Goal: Information Seeking & Learning: Check status

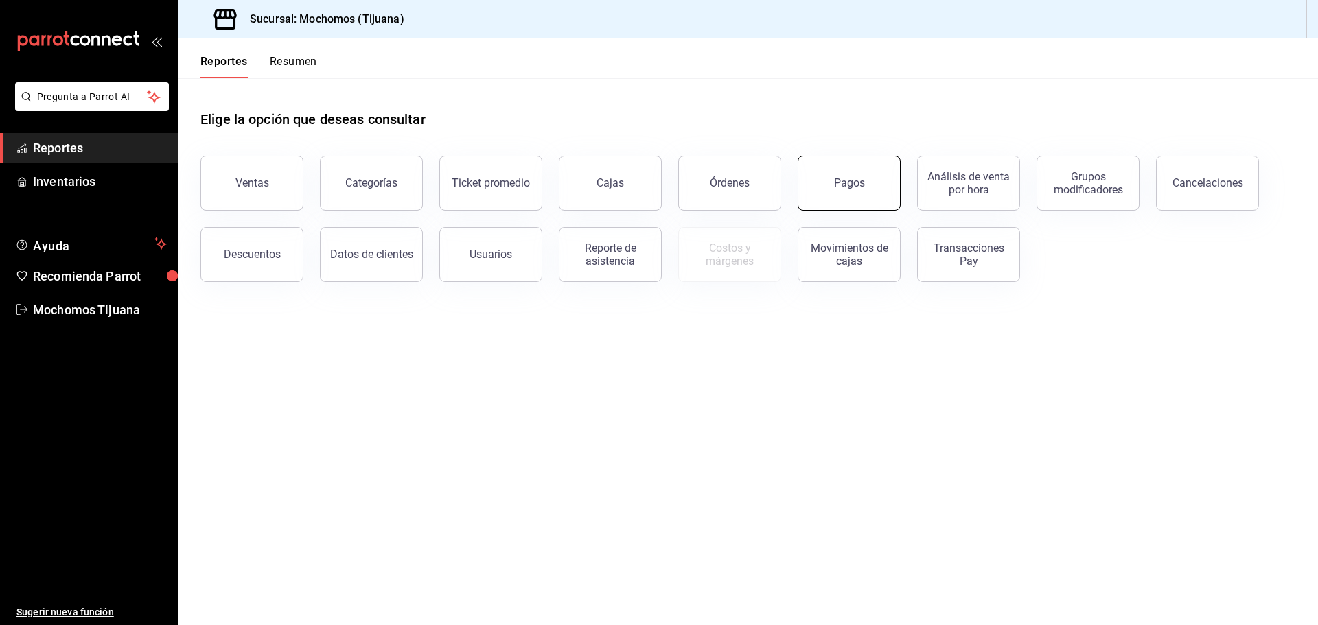
click at [844, 200] on button "Pagos" at bounding box center [848, 183] width 103 height 55
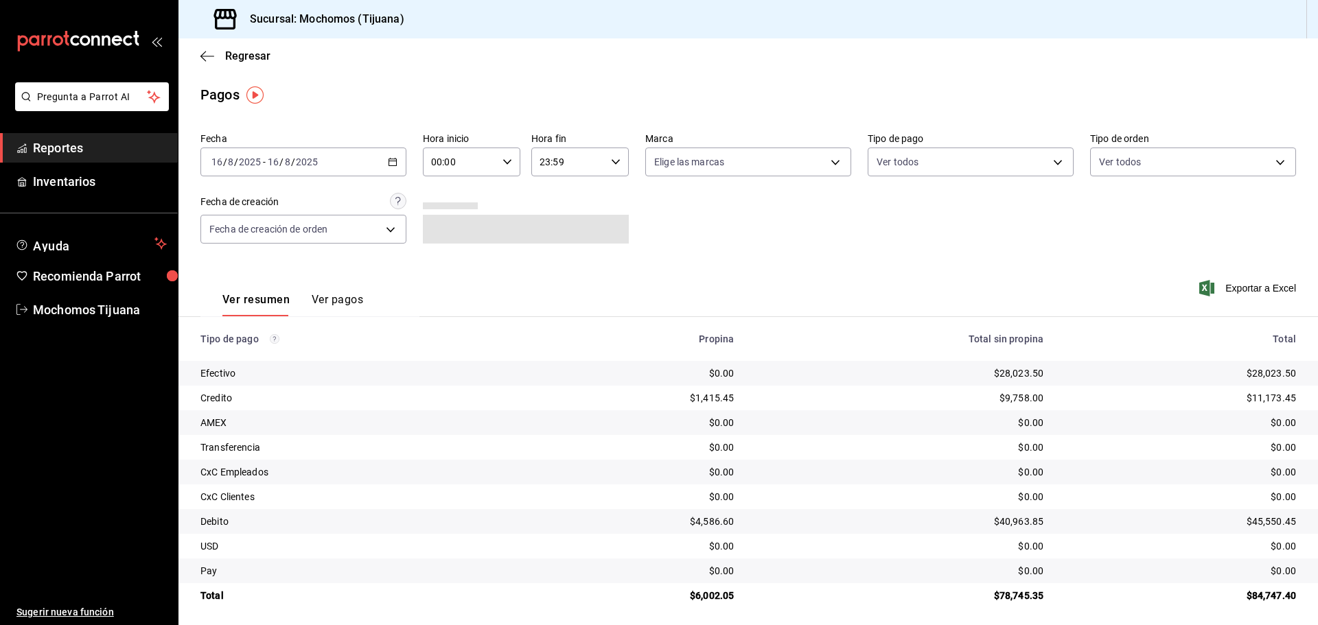
click at [389, 159] on icon "button" at bounding box center [393, 162] width 10 height 10
click at [270, 202] on span "Hoy" at bounding box center [265, 203] width 106 height 14
click at [505, 161] on icon "button" at bounding box center [507, 162] width 10 height 10
click at [462, 203] on button "04" at bounding box center [444, 191] width 43 height 27
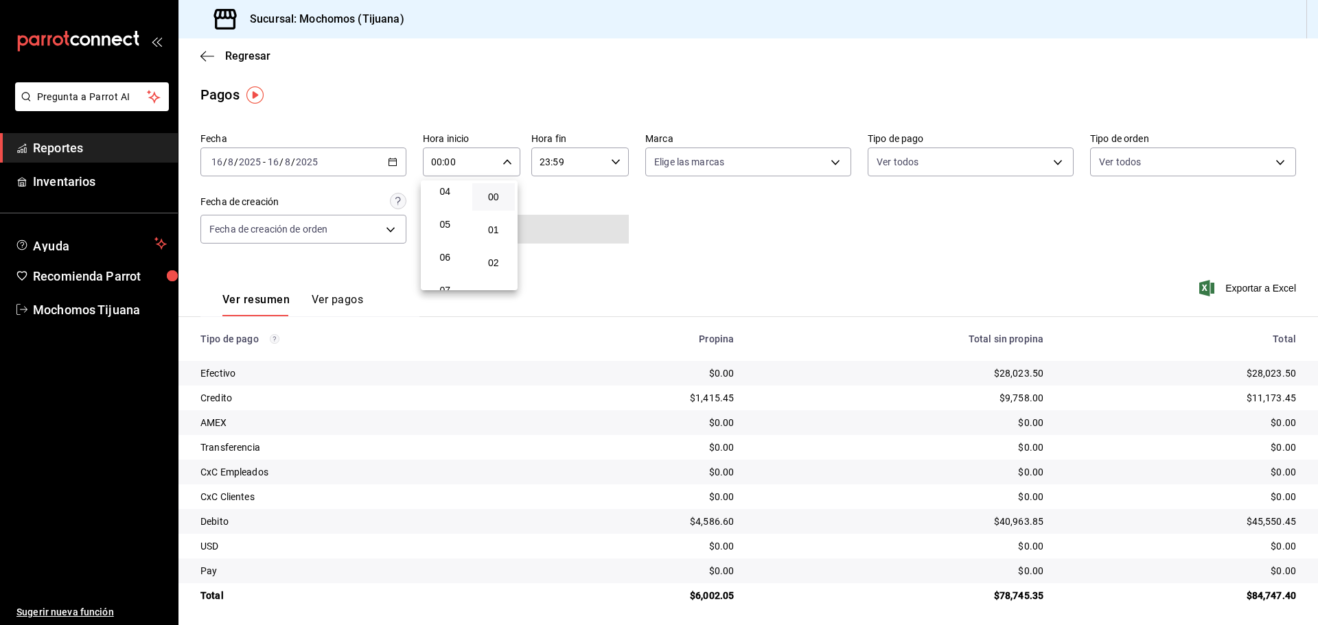
type input "04:00"
click at [612, 159] on div at bounding box center [659, 312] width 1318 height 625
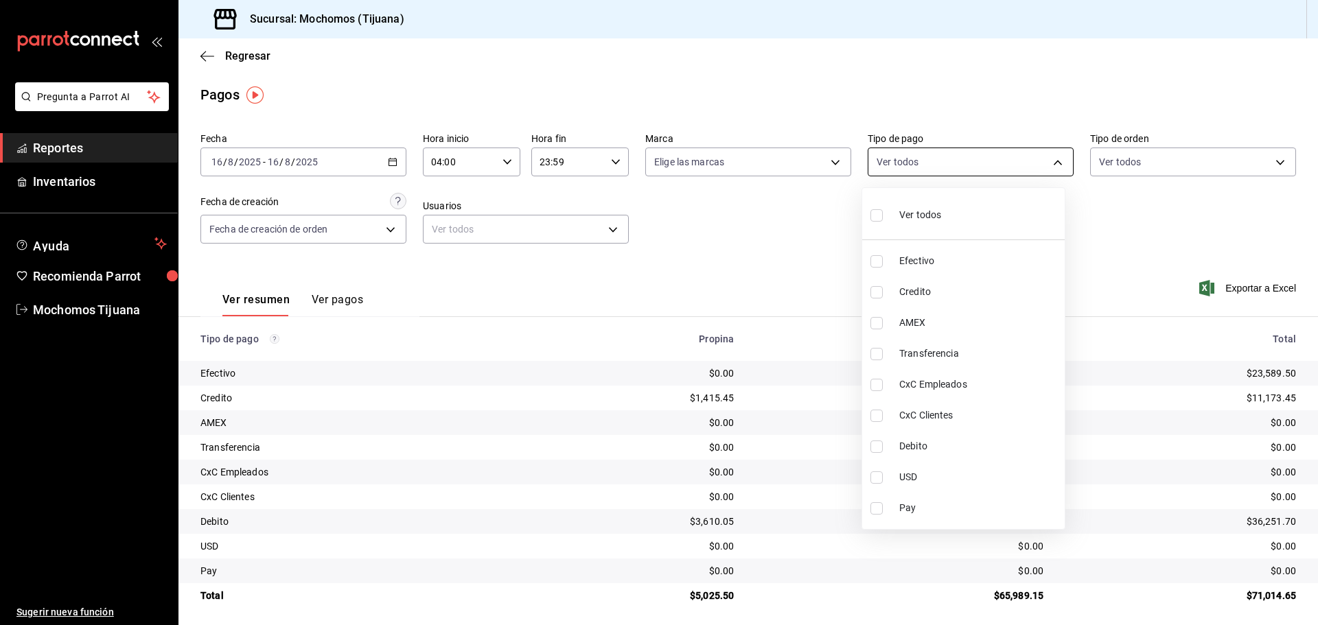
click at [1046, 159] on body "Pregunta a Parrot AI Reportes Inventarios Ayuda Recomienda Parrot Mochomos Tiju…" at bounding box center [659, 312] width 1318 height 625
click at [872, 443] on input "checkbox" at bounding box center [876, 447] width 12 height 12
checkbox input "true"
type input "b7370aa5-450f-4a05-bab4-2784151f97fb"
click at [881, 293] on input "checkbox" at bounding box center [882, 292] width 12 height 12
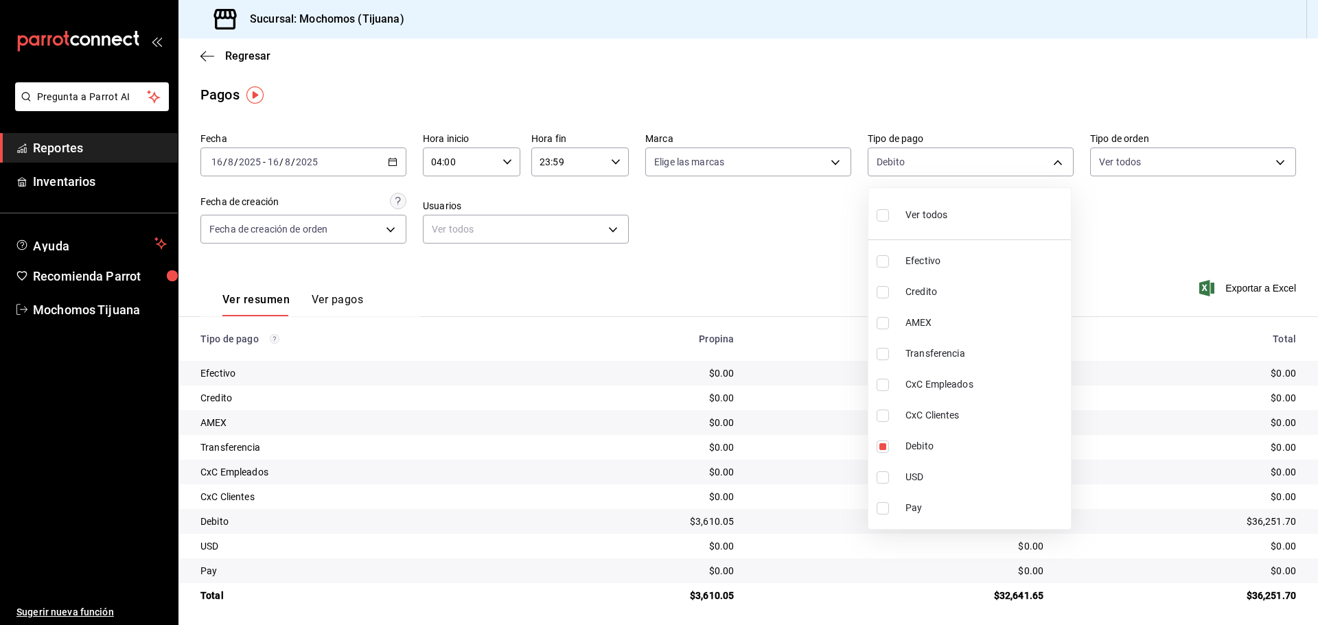
checkbox input "true"
type input "b7370aa5-450f-4a05-bab4-2784151f97fb,a27a072c-b141-4985-9f83-ae60dbe2196b"
click at [810, 257] on div at bounding box center [659, 312] width 1318 height 625
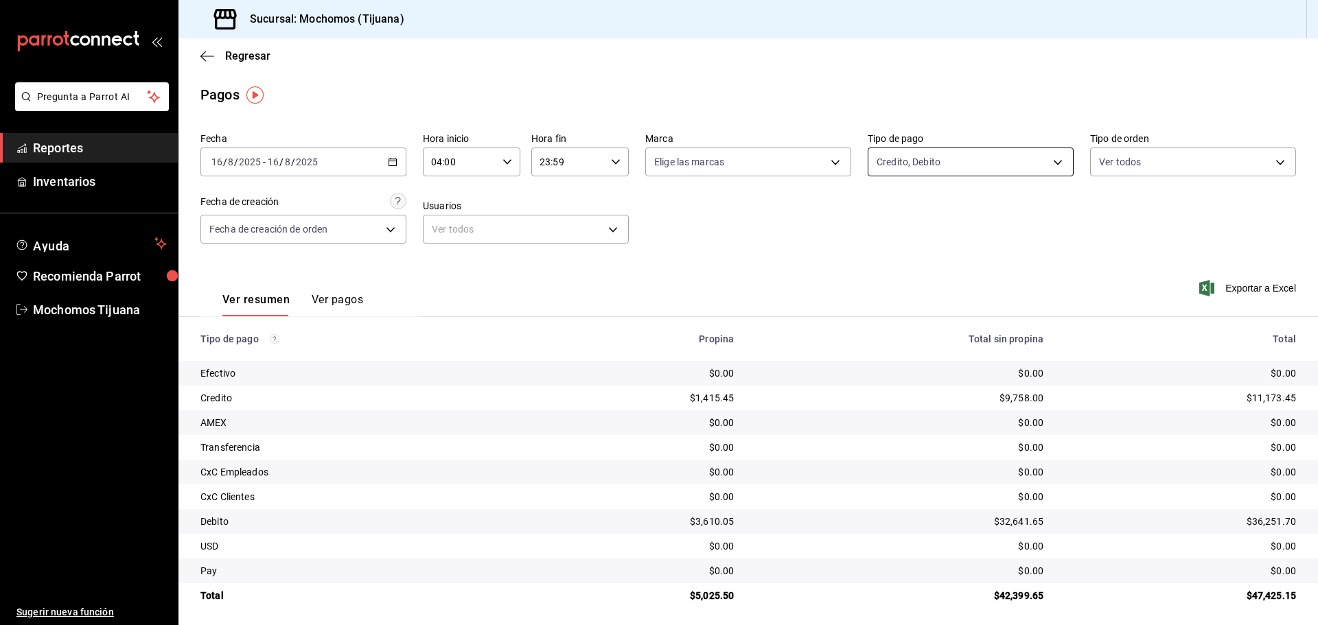
click at [1052, 163] on body "Pregunta a Parrot AI Reportes Inventarios Ayuda Recomienda Parrot Mochomos Tiju…" at bounding box center [659, 312] width 1318 height 625
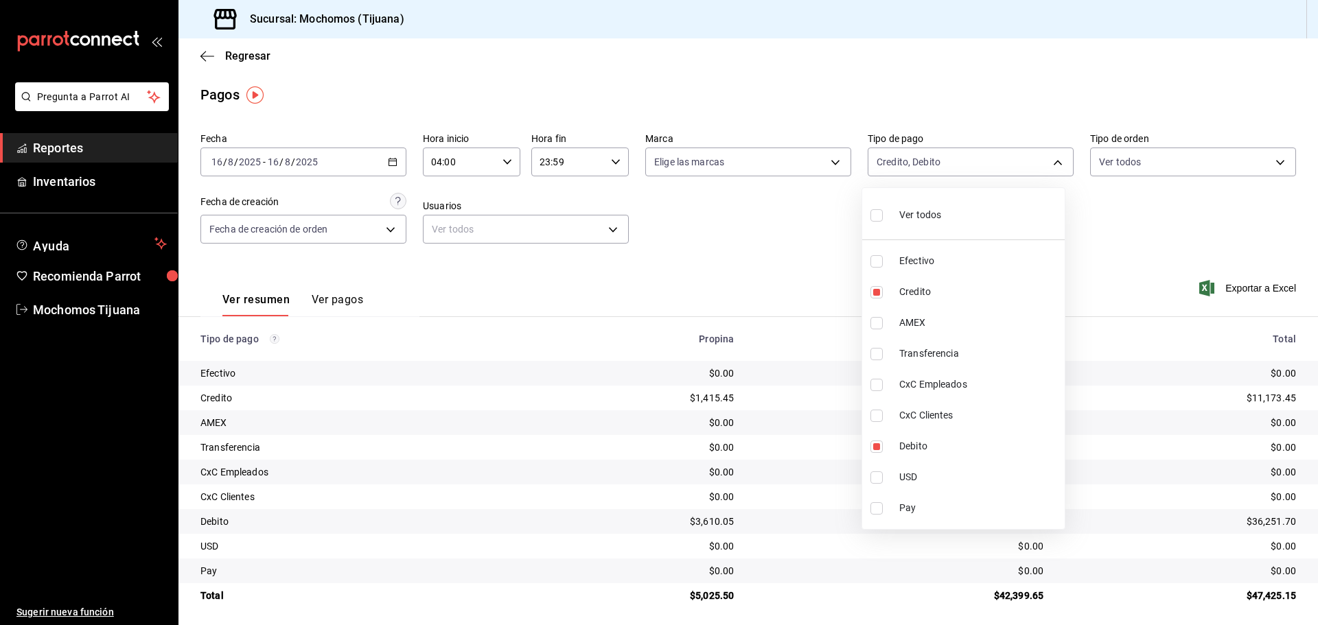
click at [877, 216] on input "checkbox" at bounding box center [876, 215] width 12 height 12
checkbox input "true"
type input "e823c082-5bf3-4e6e-b961-f7623faa40a9,a27a072c-b141-4985-9f83-ae60dbe2196b,28e67…"
checkbox input "true"
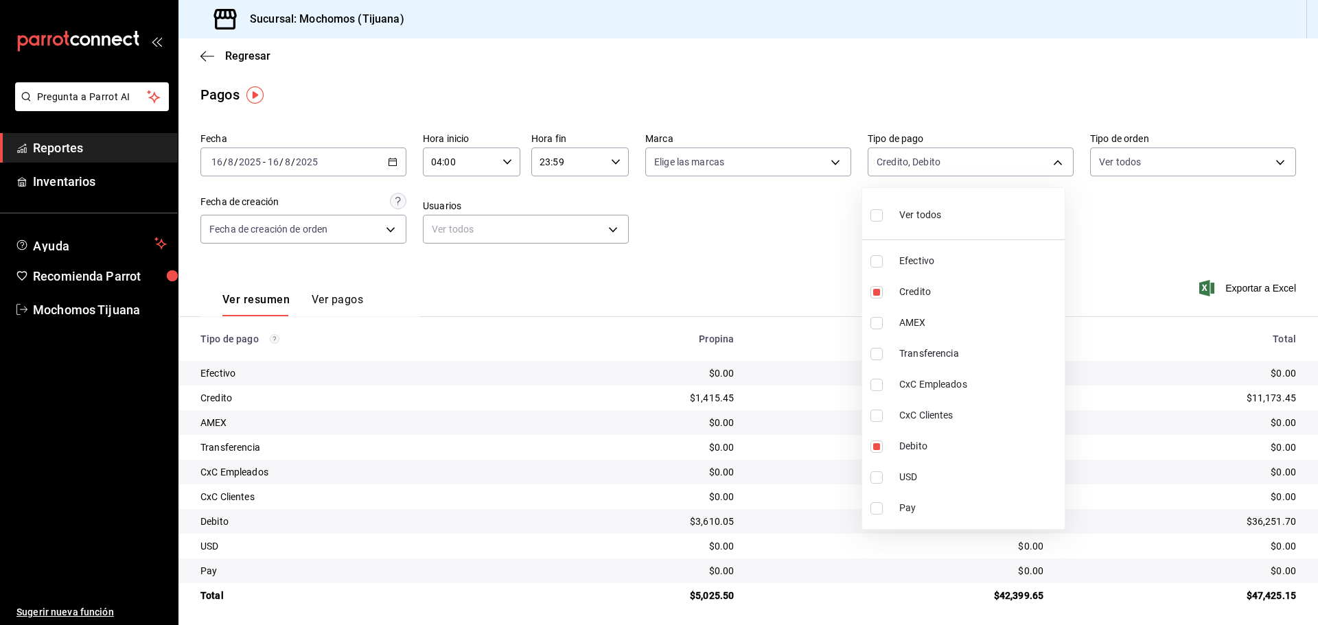
checkbox input "true"
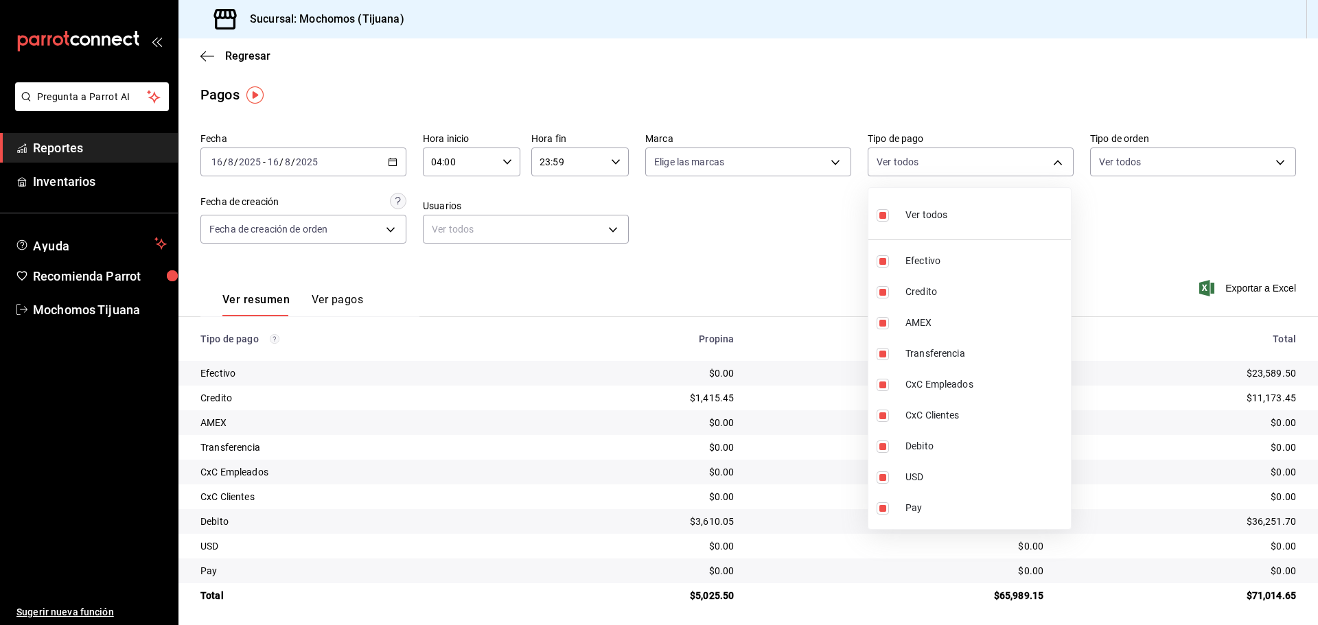
click at [822, 196] on div at bounding box center [659, 312] width 1318 height 625
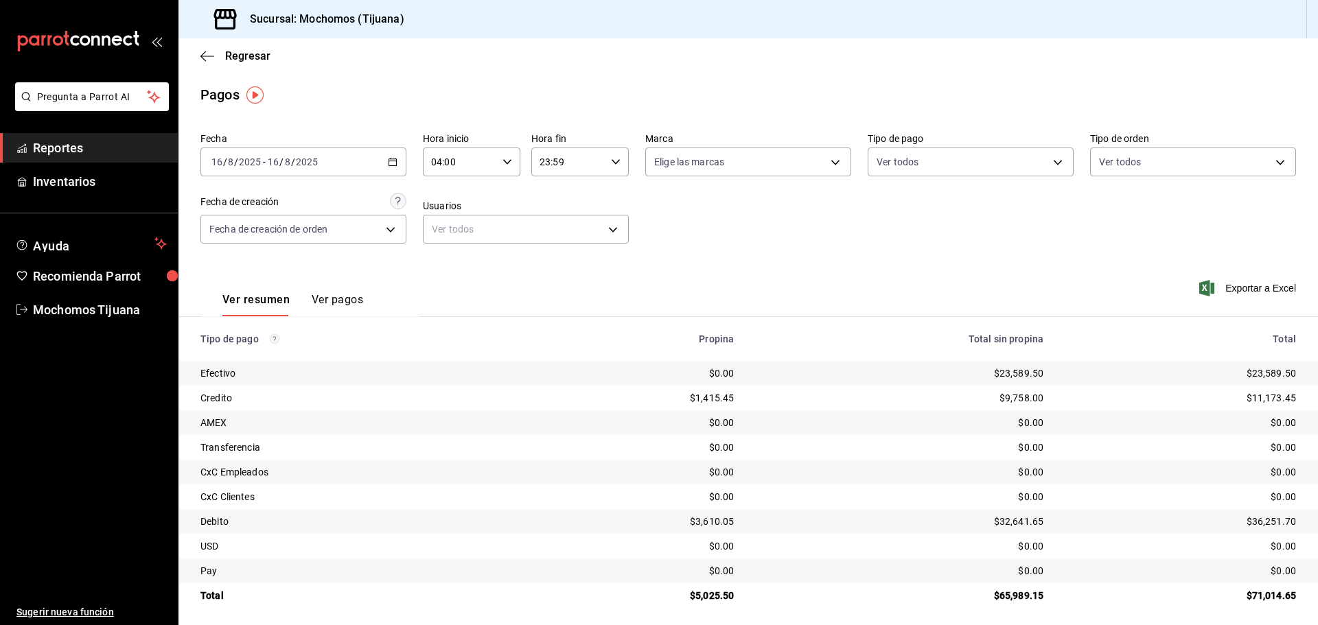
click at [388, 160] on \(Stroke\) "button" at bounding box center [392, 163] width 8 height 8
click at [271, 291] on span "Mes actual" at bounding box center [265, 296] width 106 height 14
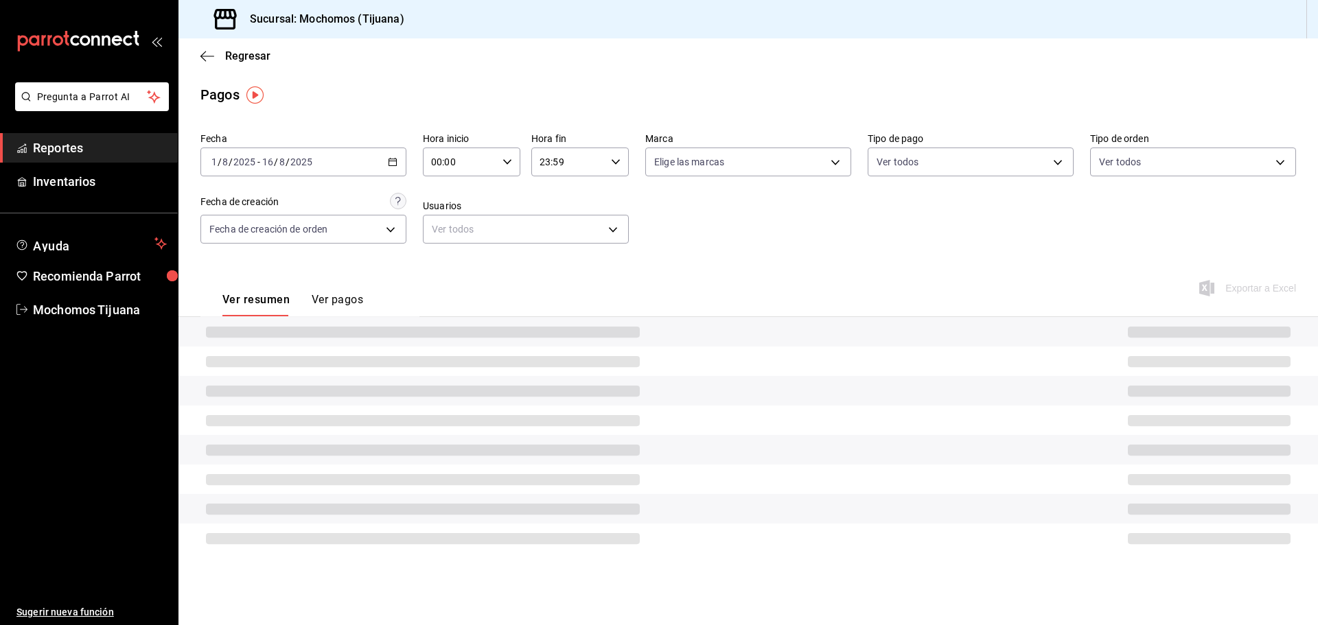
click at [393, 163] on icon "button" at bounding box center [393, 162] width 10 height 10
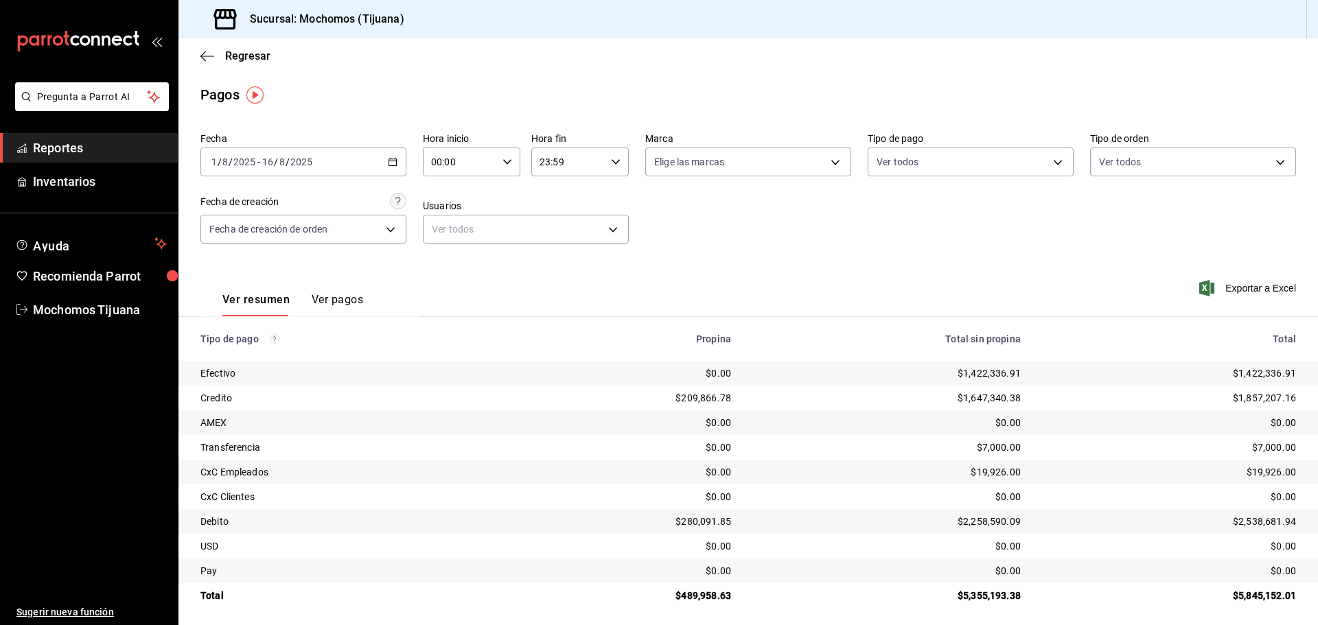
click at [274, 163] on span "/" at bounding box center [276, 161] width 4 height 11
click at [270, 163] on input "16" at bounding box center [267, 161] width 12 height 11
click at [388, 159] on icon "button" at bounding box center [393, 162] width 10 height 10
click at [277, 355] on span "Rango de fechas" at bounding box center [265, 358] width 106 height 14
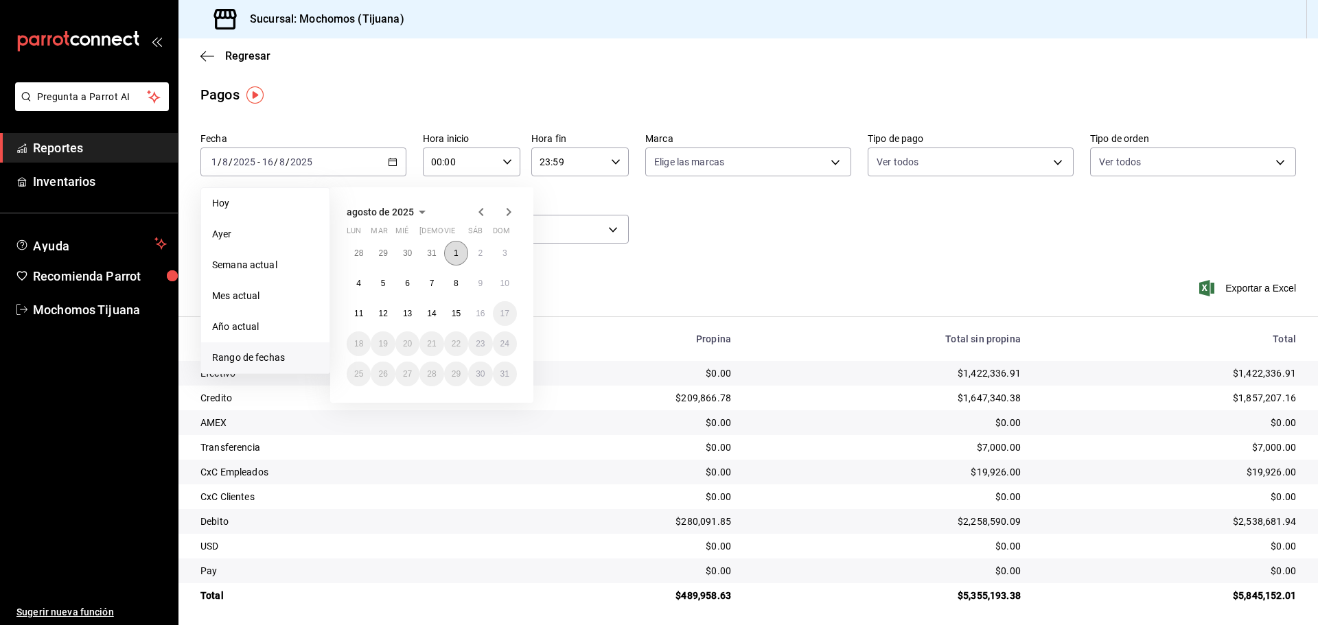
click at [454, 249] on abbr "1" at bounding box center [456, 253] width 5 height 10
click at [477, 250] on button "2" at bounding box center [480, 253] width 24 height 25
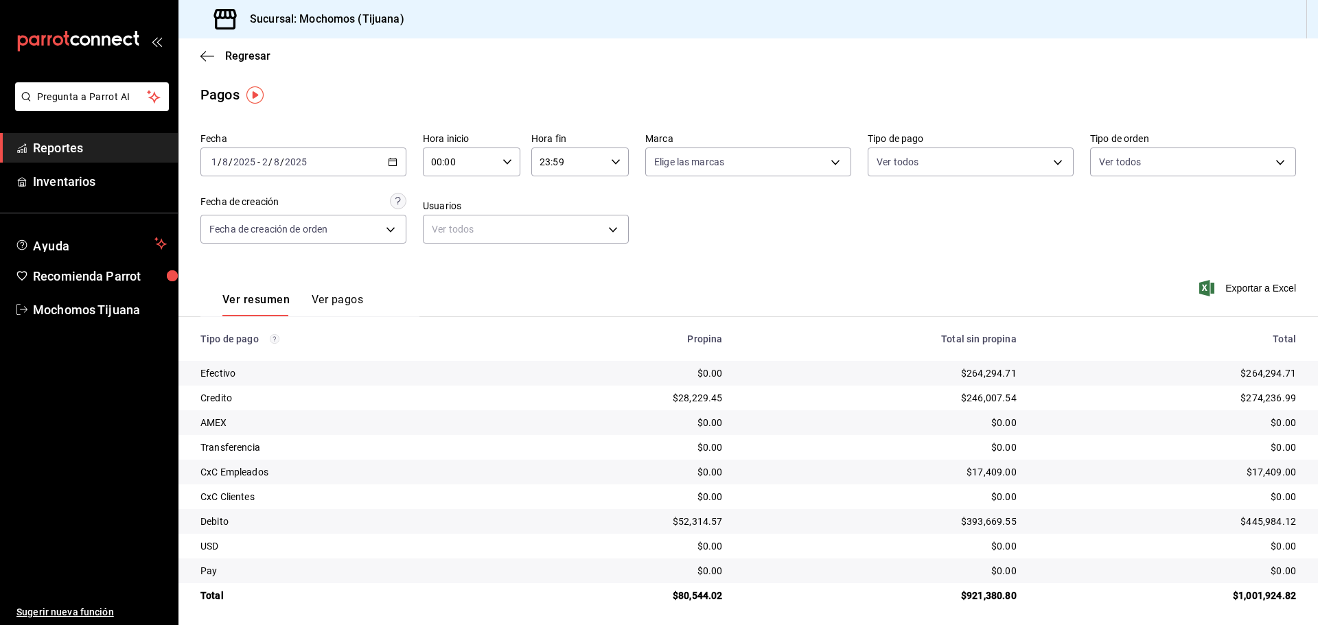
click at [502, 159] on icon "button" at bounding box center [507, 162] width 10 height 10
click at [451, 265] on span "04" at bounding box center [445, 260] width 27 height 11
type input "04:00"
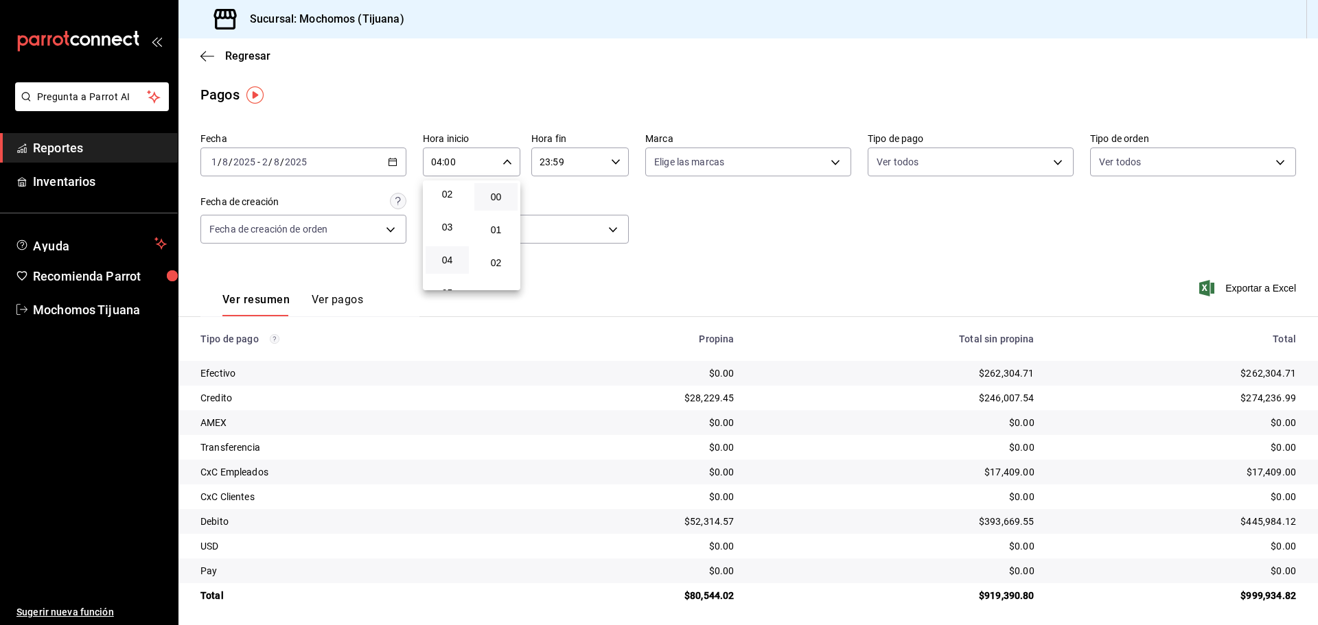
click at [617, 165] on div at bounding box center [659, 312] width 1318 height 625
click at [611, 161] on icon "button" at bounding box center [616, 162] width 10 height 10
click at [554, 264] on span "04" at bounding box center [552, 265] width 27 height 11
click at [616, 202] on span "00" at bounding box center [604, 196] width 27 height 11
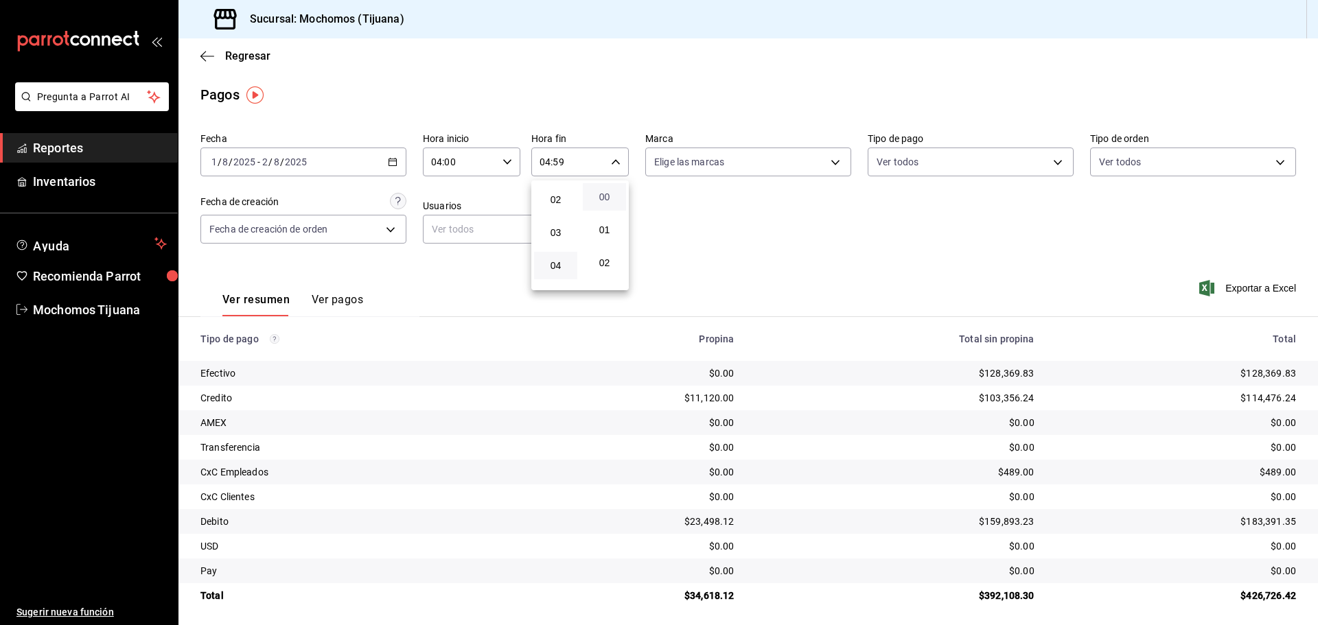
type input "04:00"
click at [801, 235] on div at bounding box center [659, 312] width 1318 height 625
click at [347, 305] on button "Ver pagos" at bounding box center [337, 304] width 51 height 23
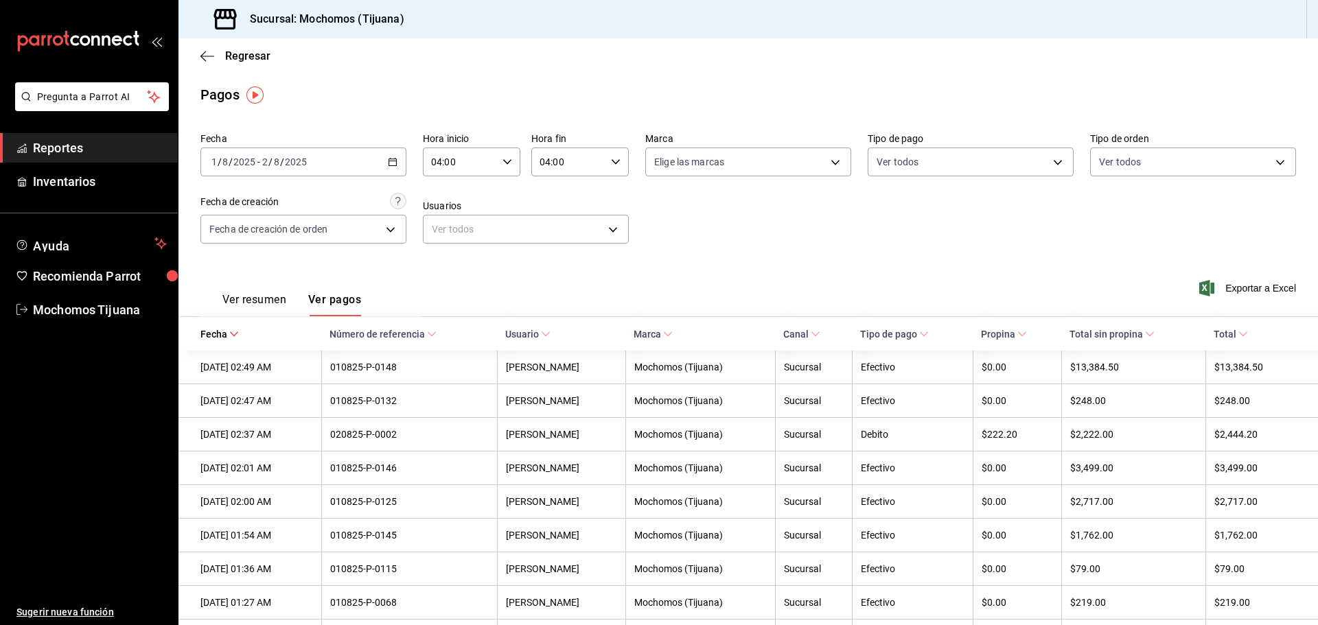
click at [1238, 335] on icon at bounding box center [1243, 334] width 10 height 10
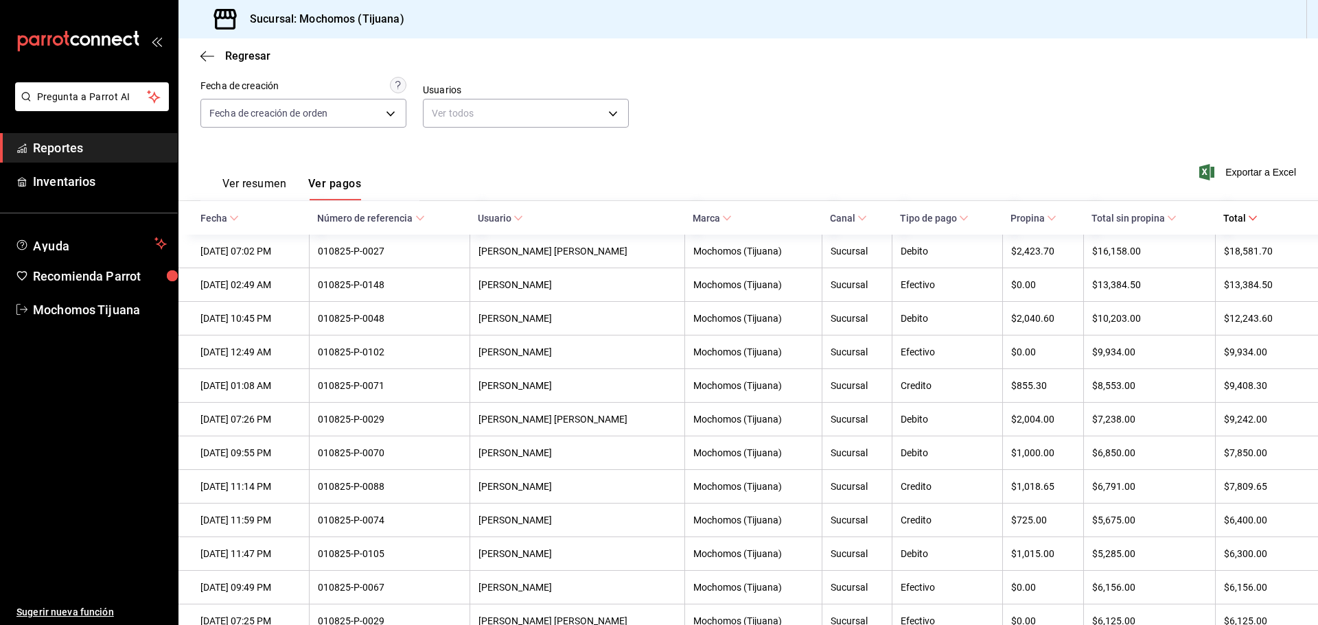
scroll to position [192, 0]
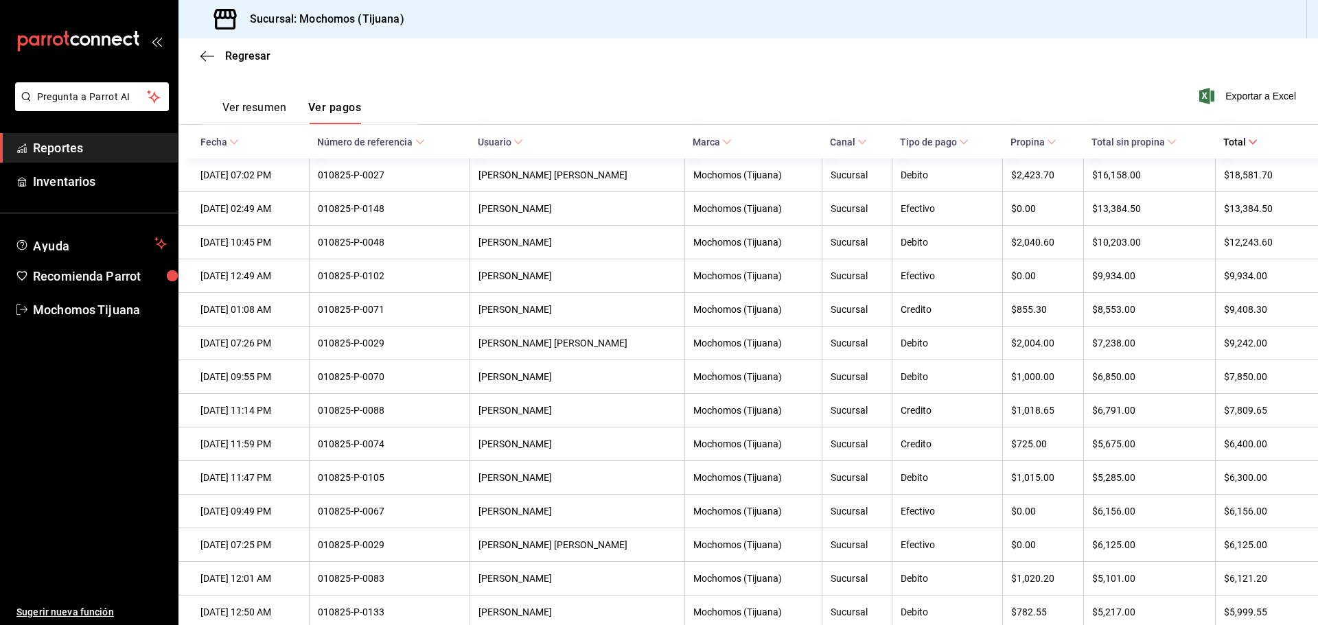
click at [230, 141] on icon at bounding box center [234, 142] width 10 height 10
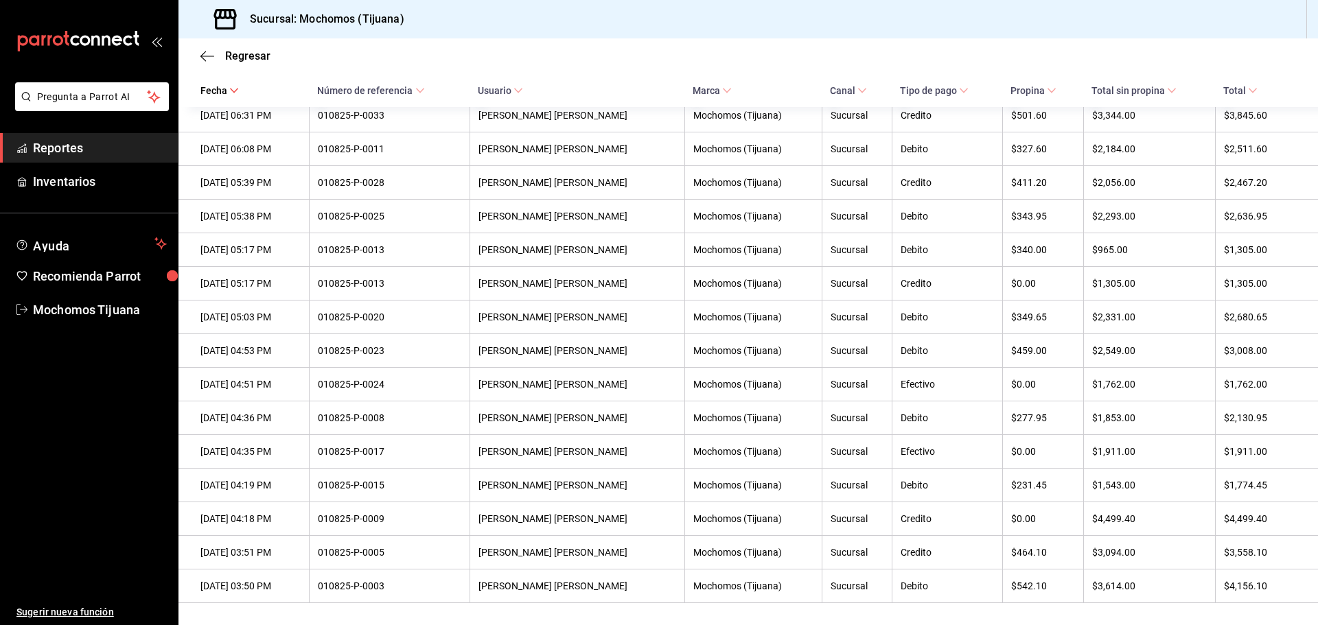
scroll to position [4385, 0]
click at [1248, 91] on \(Stroke\) at bounding box center [1252, 91] width 8 height 5
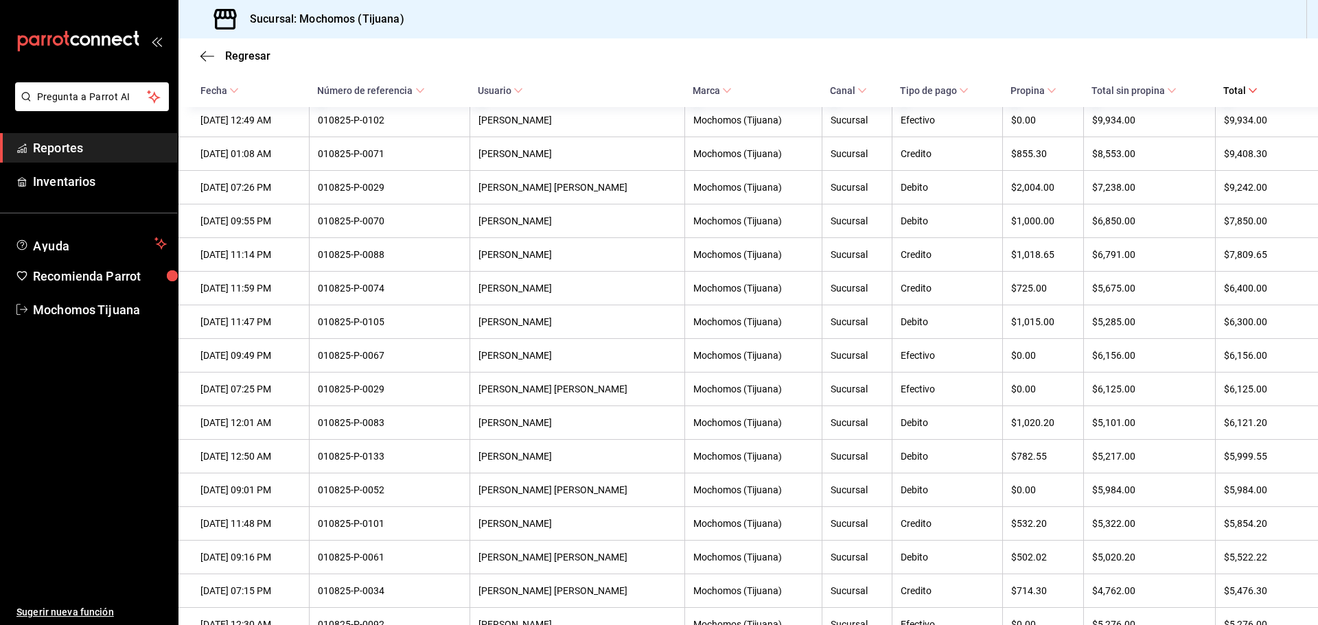
scroll to position [292, 0]
